Goal: Task Accomplishment & Management: Manage account settings

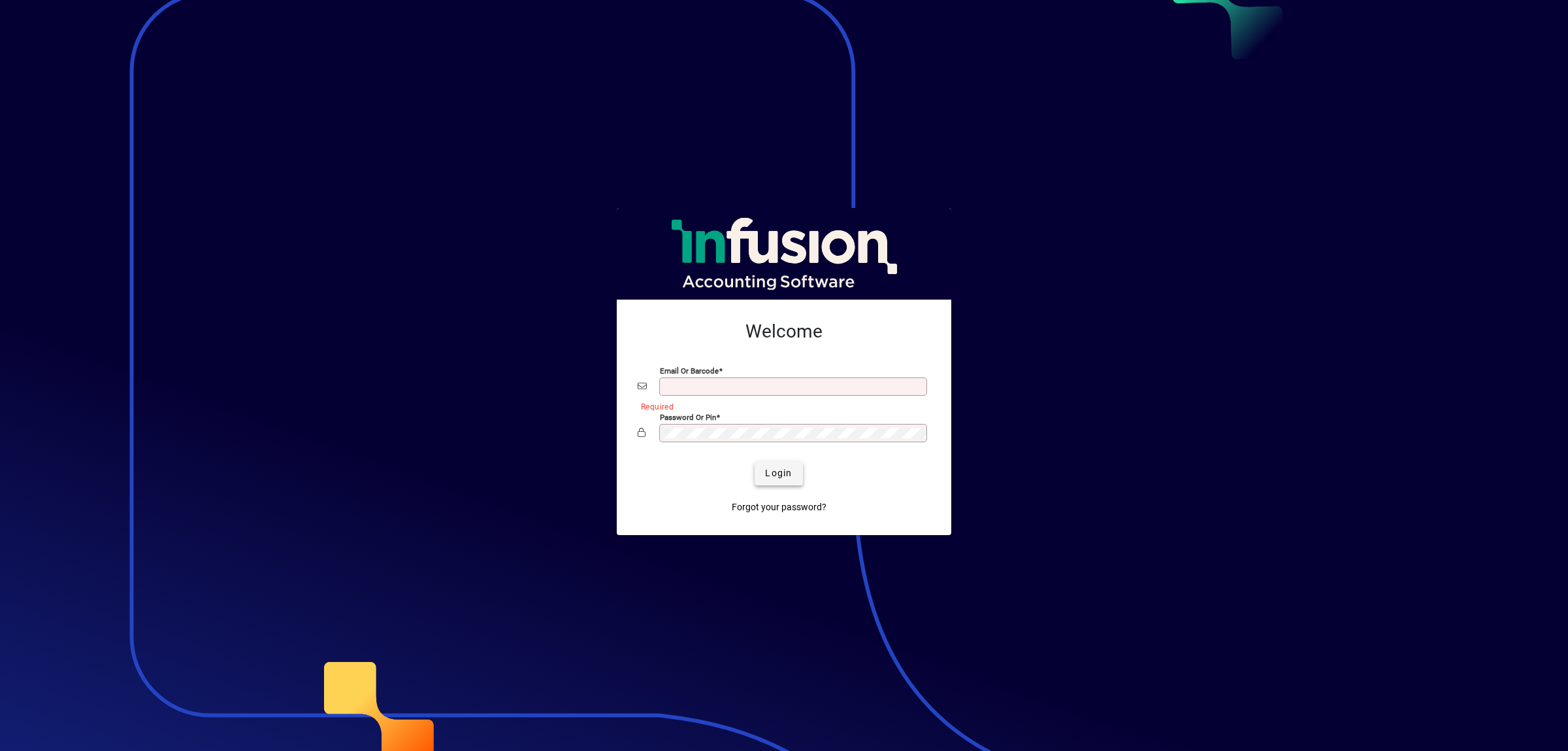
type input "**********"
click at [777, 472] on span "Login" at bounding box center [779, 473] width 27 height 14
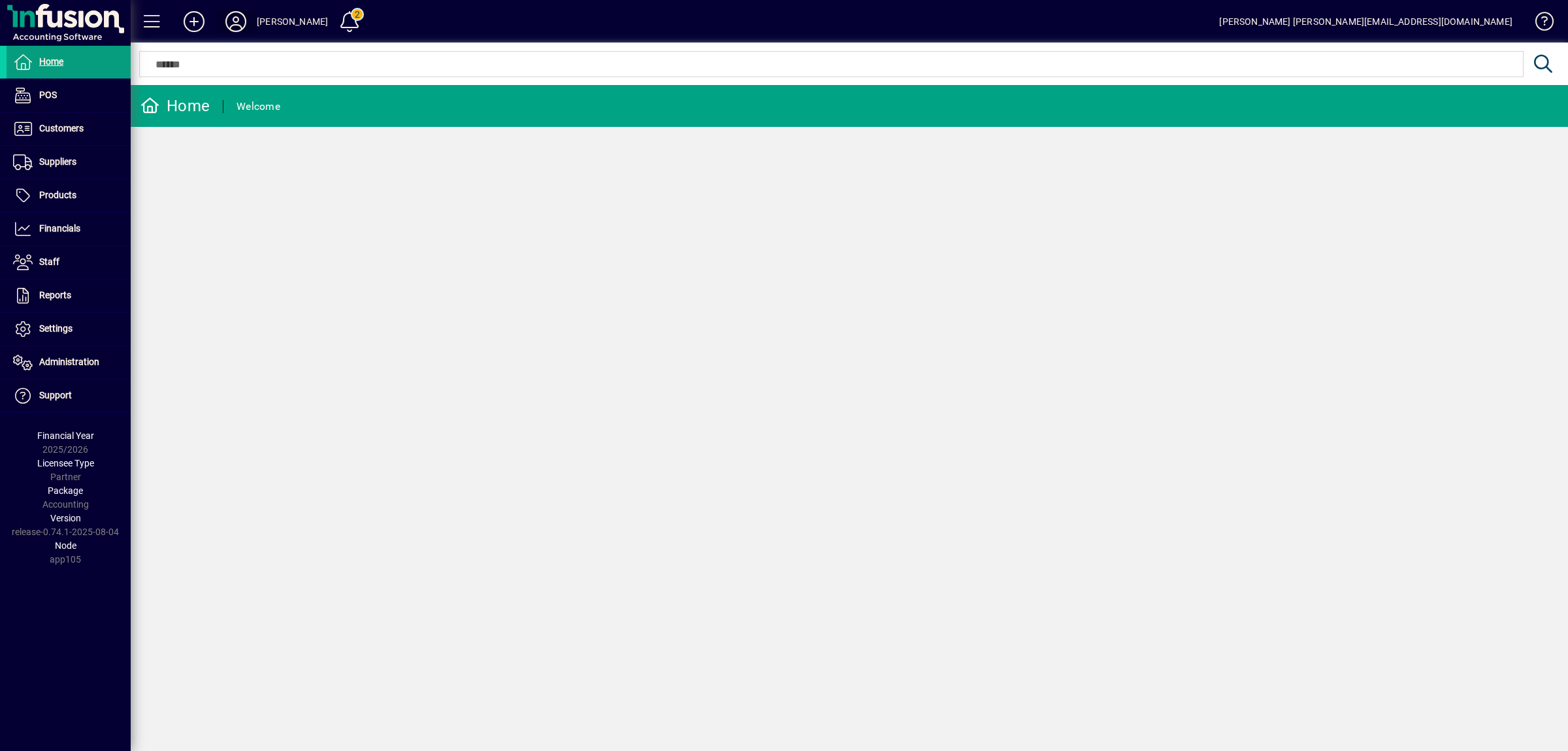
click at [235, 20] on icon at bounding box center [236, 21] width 26 height 21
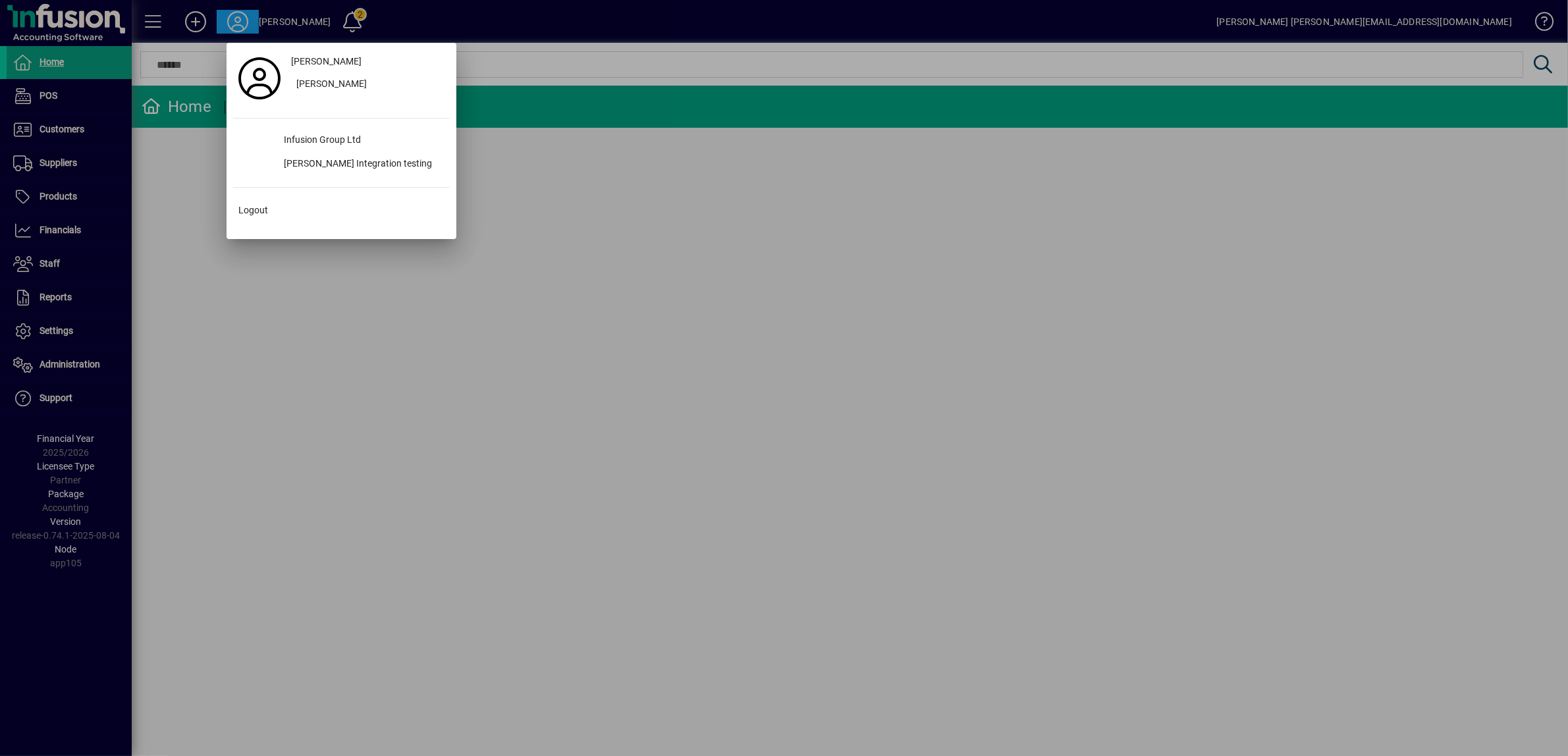
click at [268, 18] on div at bounding box center [784, 378] width 1568 height 756
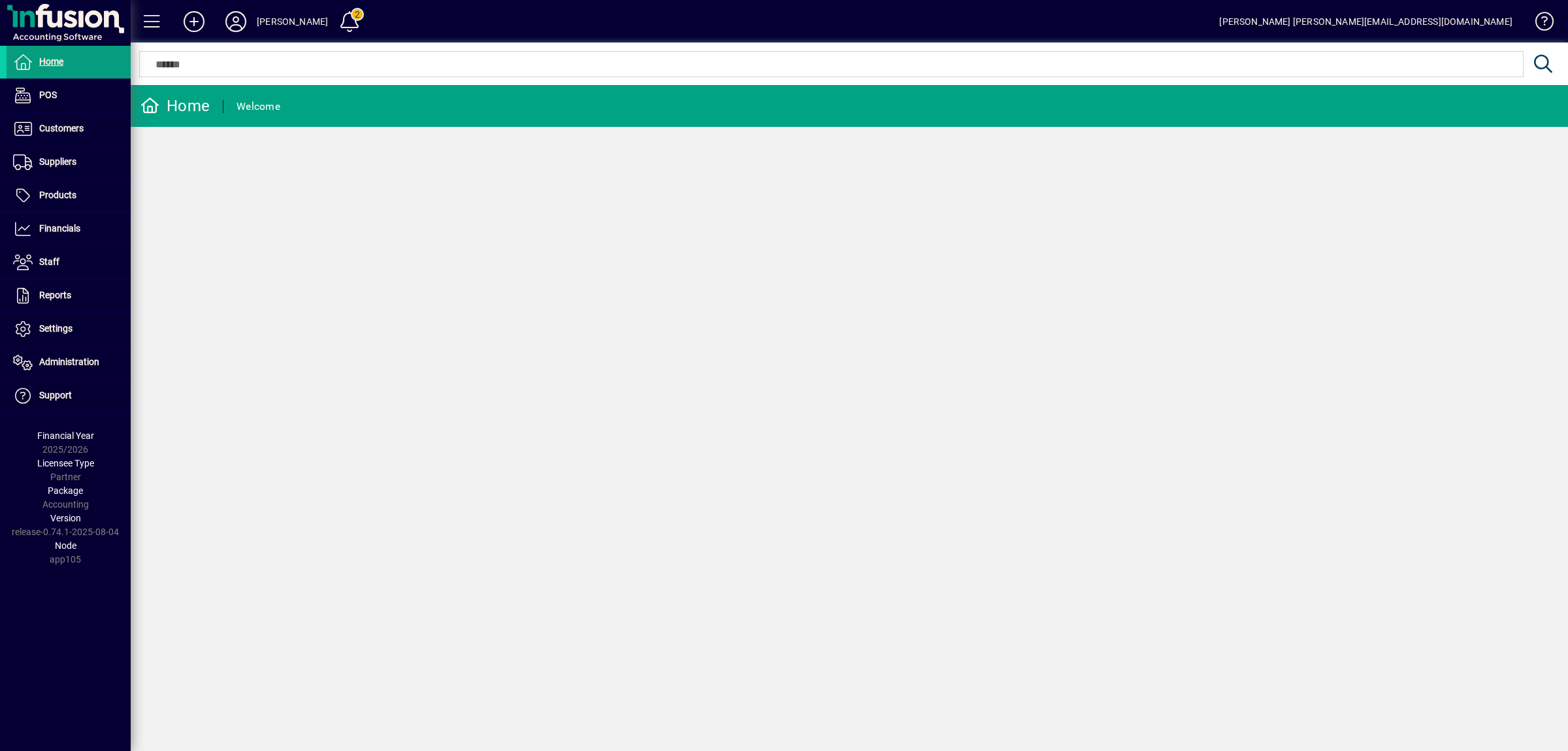
click at [275, 21] on div "[PERSON_NAME]" at bounding box center [292, 21] width 71 height 21
click at [243, 20] on icon at bounding box center [236, 21] width 26 height 21
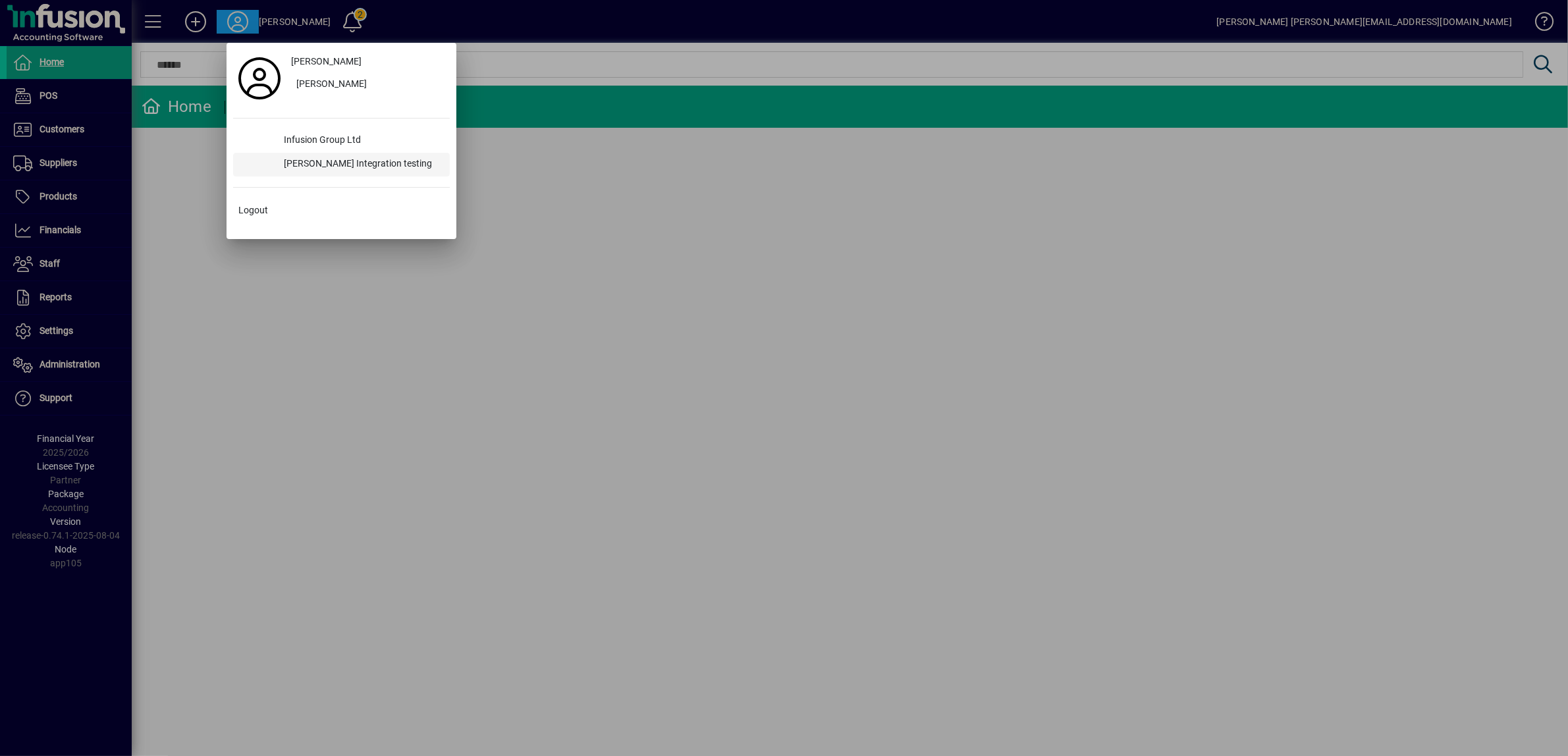
click at [325, 163] on div "[PERSON_NAME] Integration testing" at bounding box center [361, 165] width 177 height 24
